Goal: Task Accomplishment & Management: Complete application form

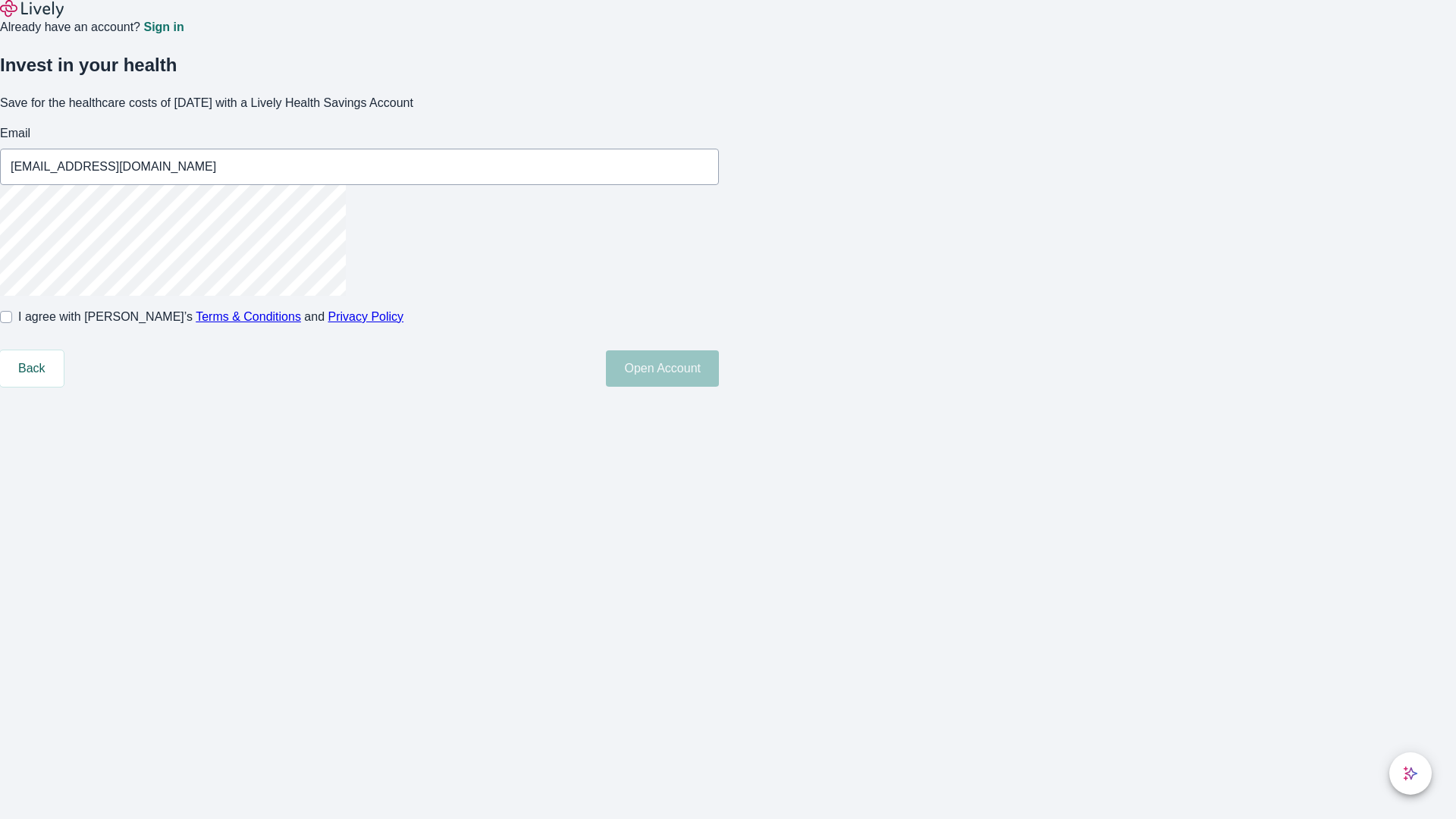
click at [12, 323] on input "I agree with Lively’s Terms & Conditions and Privacy Policy" at bounding box center [6, 316] width 12 height 12
checkbox input "true"
click at [719, 386] on button "Open Account" at bounding box center [662, 368] width 113 height 36
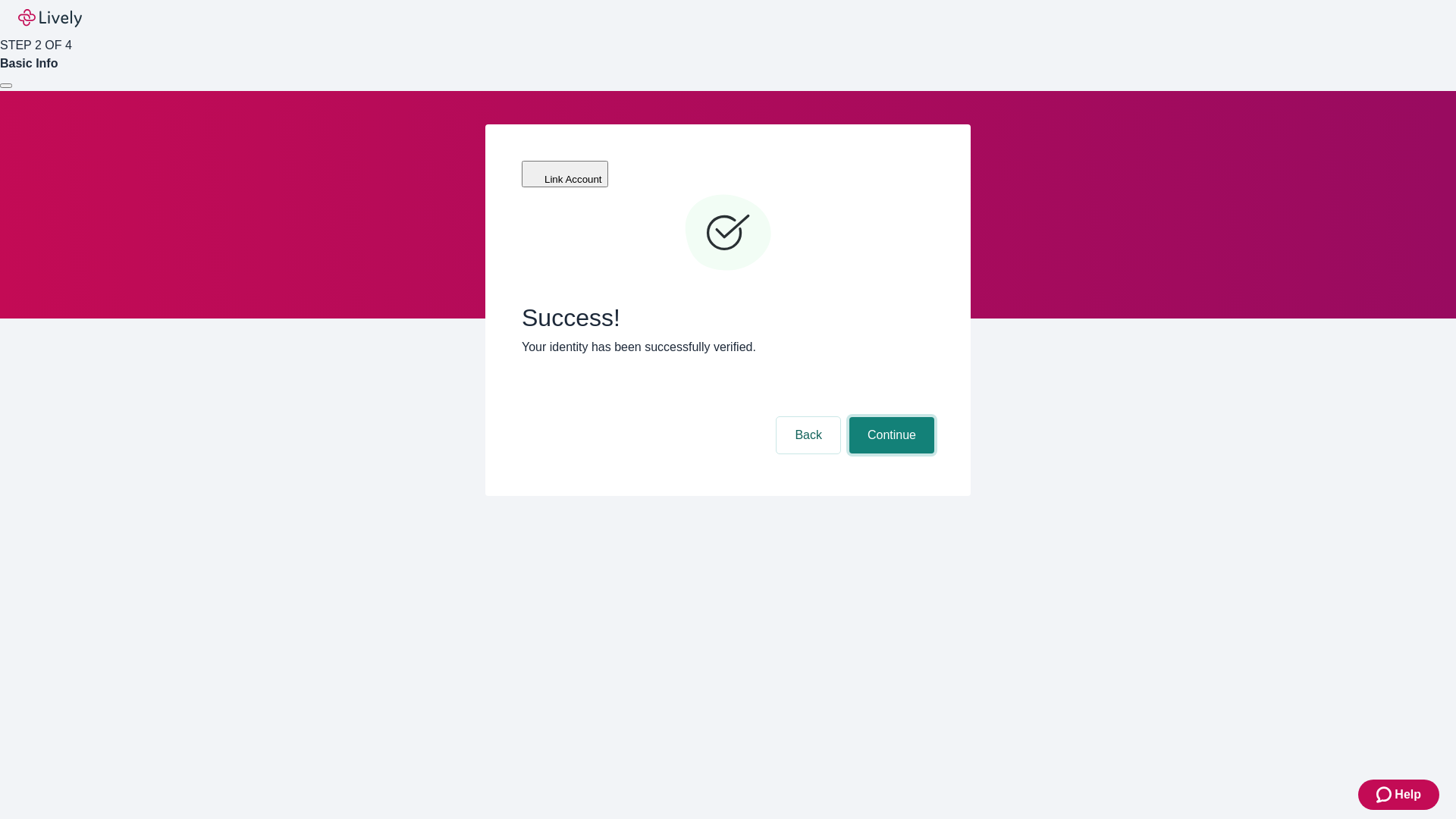
click at [889, 417] on button "Continue" at bounding box center [892, 434] width 85 height 36
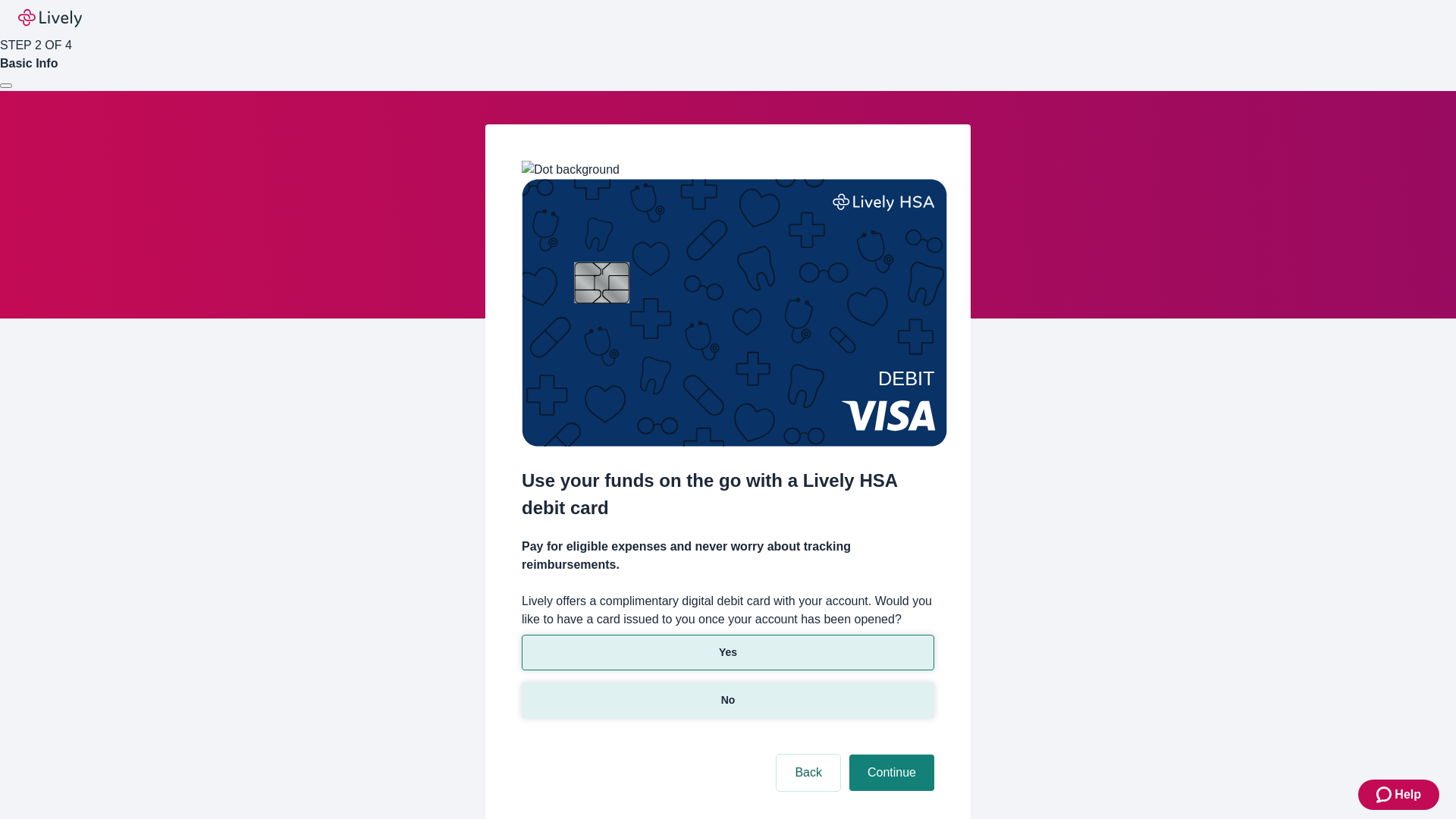
click at [728, 692] on p "No" at bounding box center [728, 700] width 15 height 16
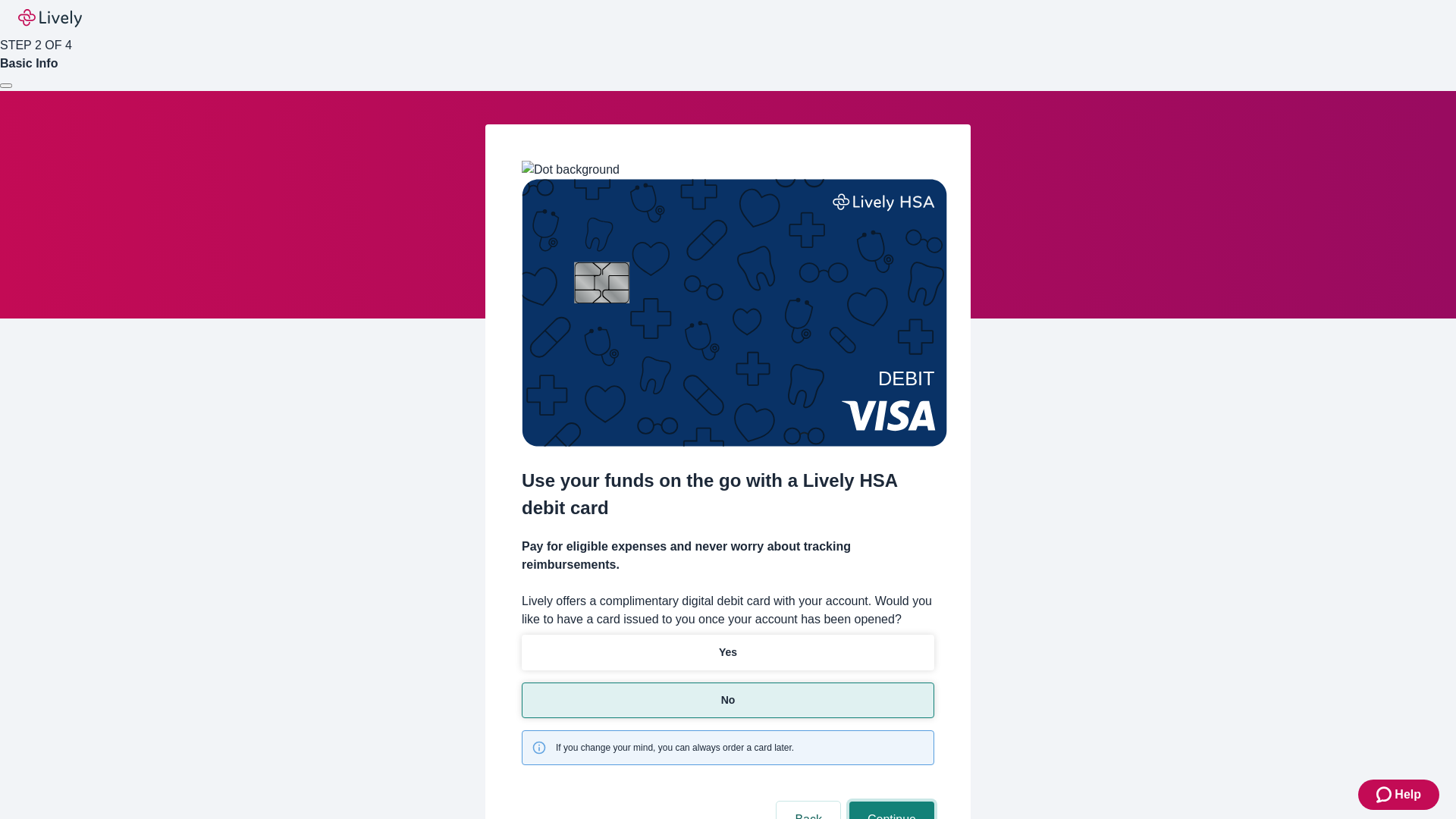
click at [889, 801] on button "Continue" at bounding box center [892, 819] width 85 height 36
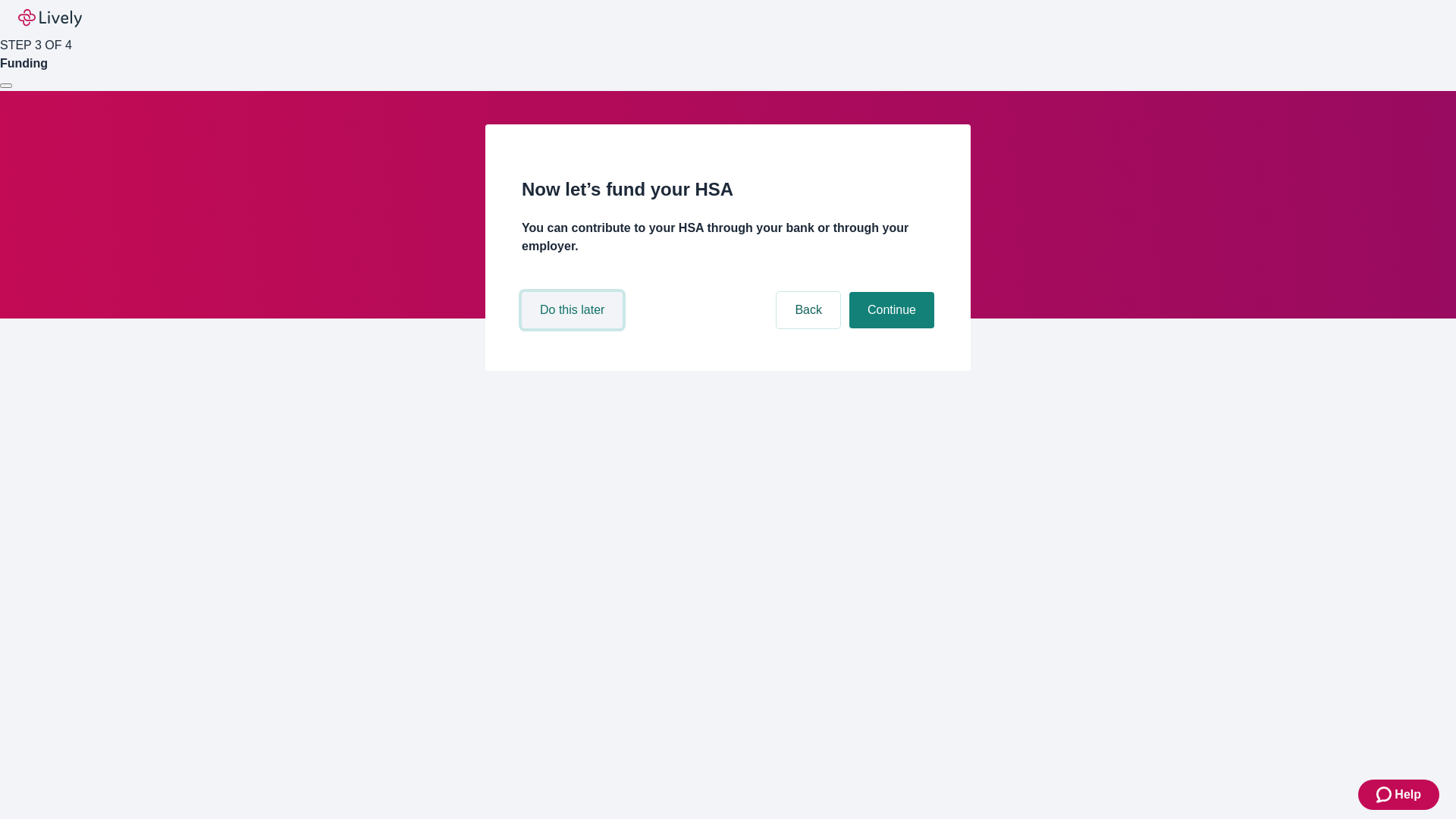
click at [574, 328] on button "Do this later" at bounding box center [571, 310] width 101 height 36
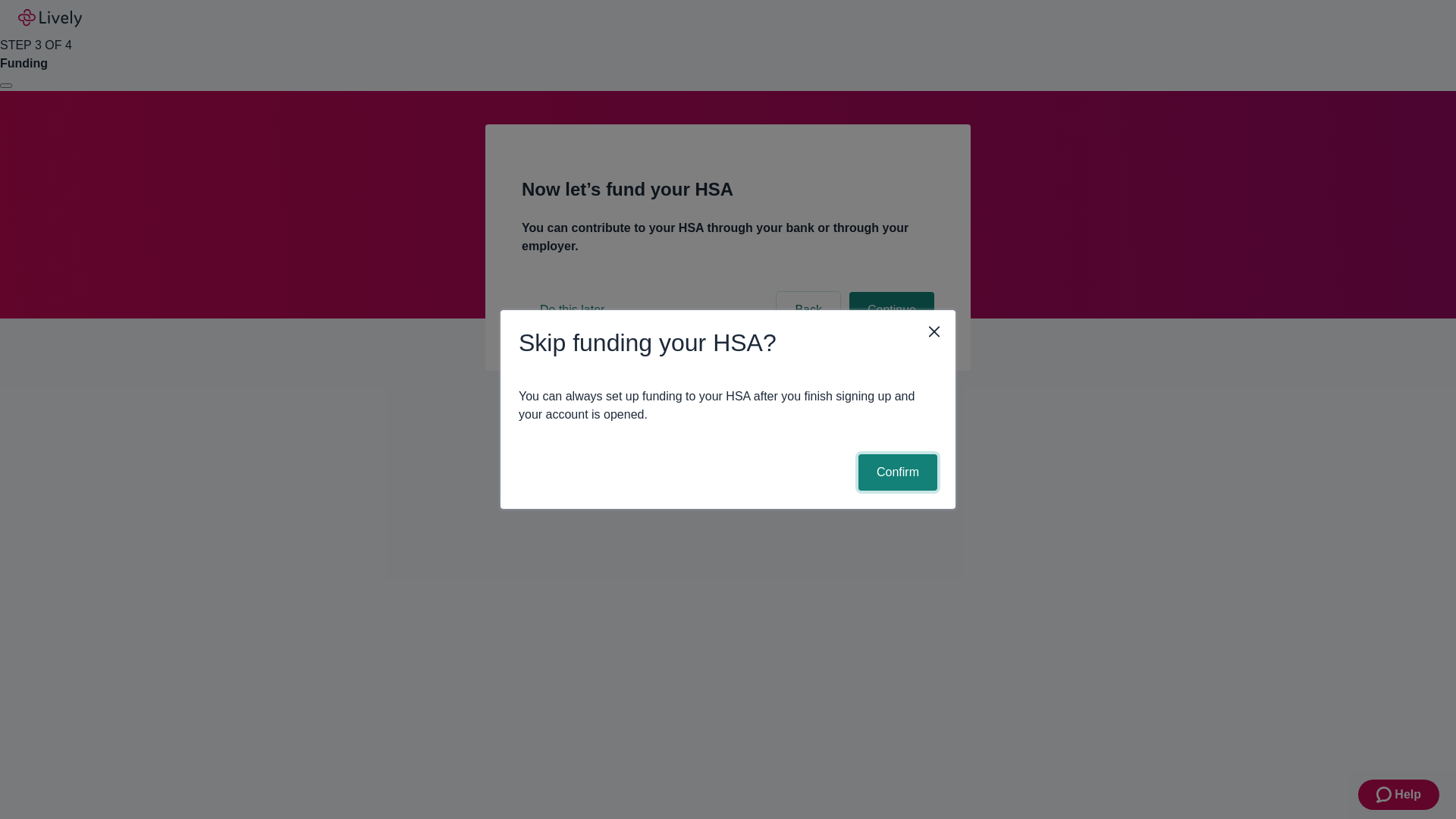
click at [896, 472] on button "Confirm" at bounding box center [897, 471] width 79 height 36
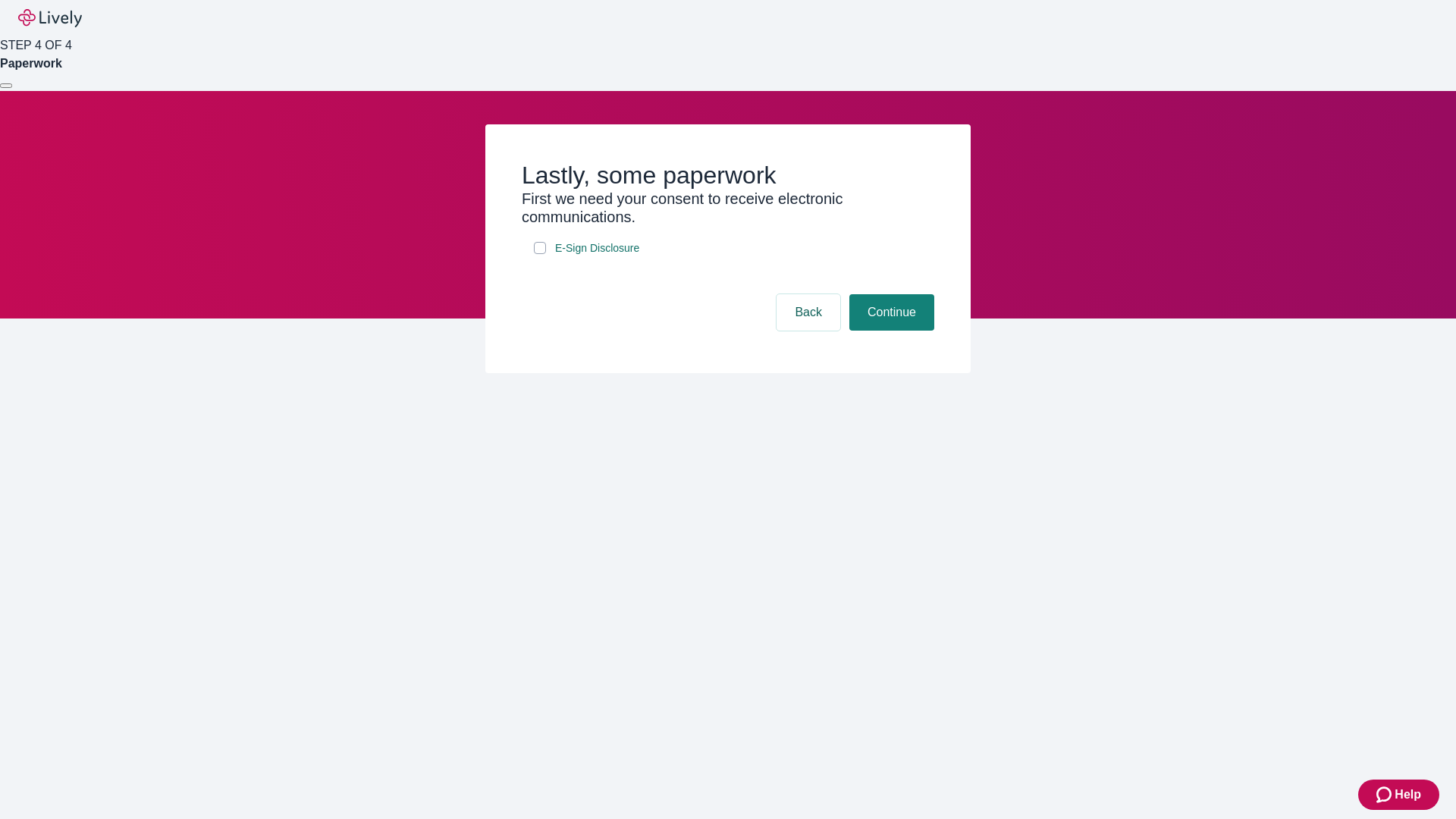
click at [540, 254] on input "E-Sign Disclosure" at bounding box center [539, 248] width 12 height 12
checkbox input "true"
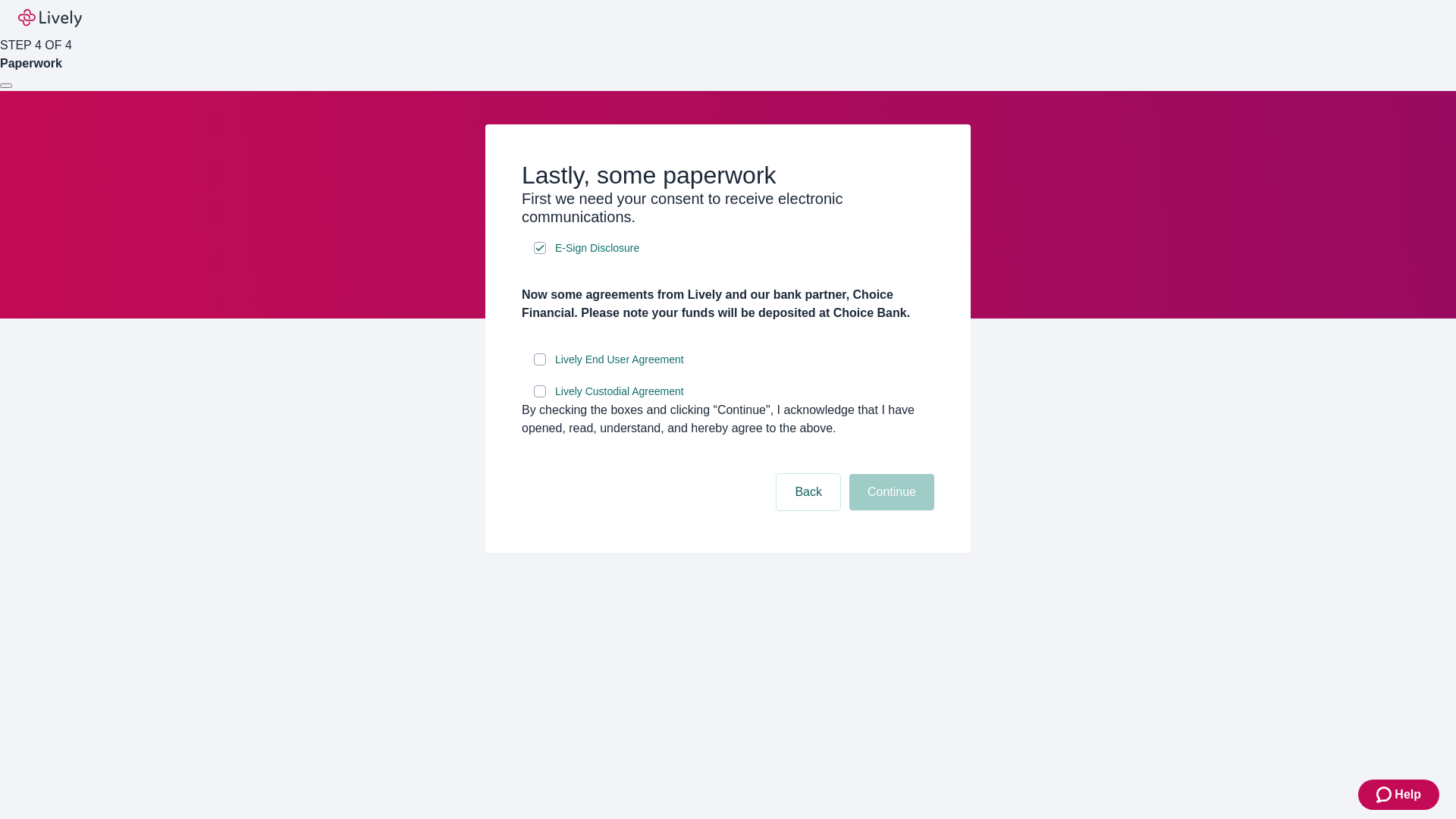
click at [540, 365] on input "Lively End User Agreement" at bounding box center [539, 359] width 12 height 12
checkbox input "true"
click at [540, 397] on input "Lively Custodial Agreement" at bounding box center [539, 391] width 12 height 12
checkbox input "true"
click at [889, 510] on button "Continue" at bounding box center [892, 492] width 85 height 36
